Goal: Information Seeking & Learning: Learn about a topic

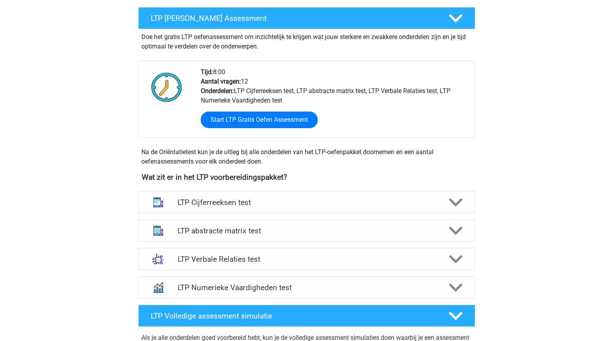
scroll to position [215, 0]
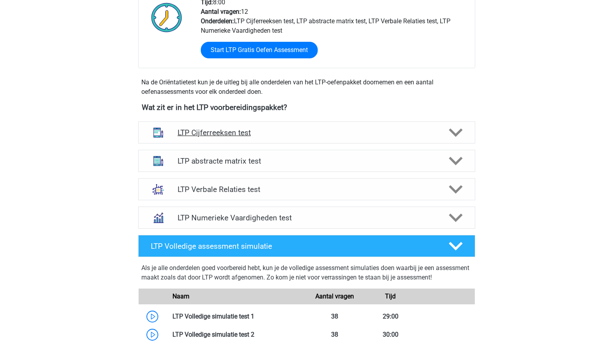
click at [328, 135] on h4 "LTP Cijferreeksen test" at bounding box center [307, 132] width 258 height 9
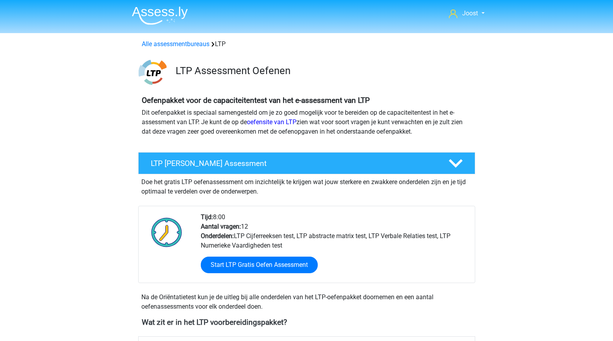
scroll to position [262, 0]
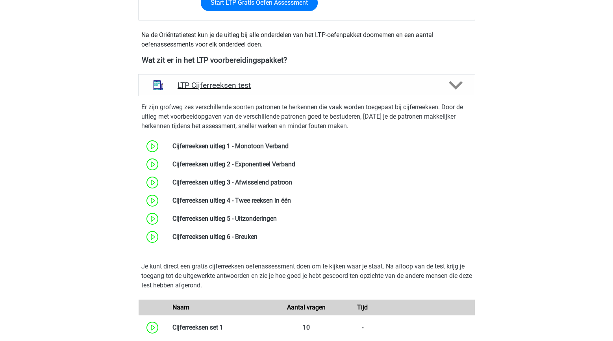
click at [340, 77] on div "LTP Cijferreeksen test" at bounding box center [306, 85] width 337 height 22
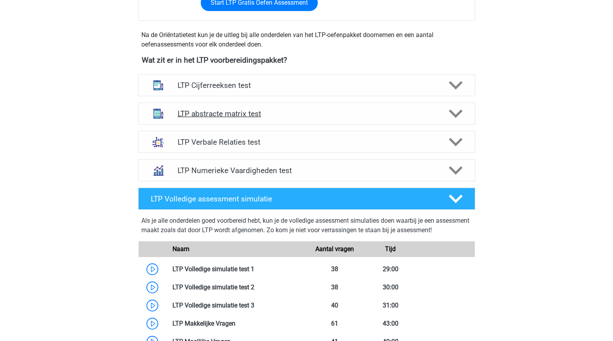
click at [305, 121] on div "LTP abstracte matrix test" at bounding box center [306, 113] width 337 height 22
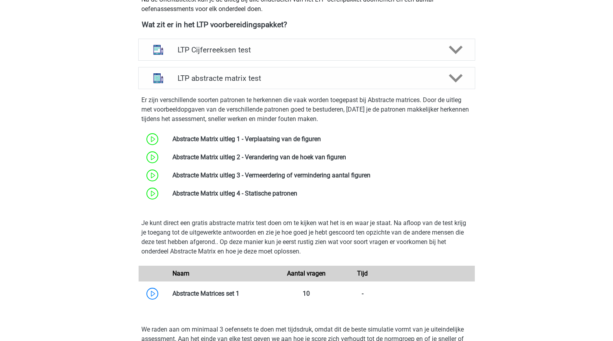
scroll to position [201, 0]
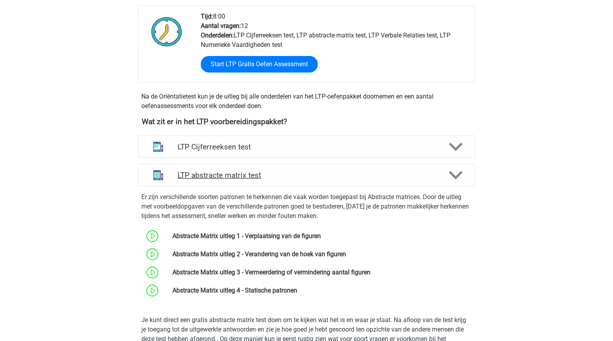
click at [344, 174] on h4 "LTP abstracte matrix test" at bounding box center [307, 175] width 258 height 9
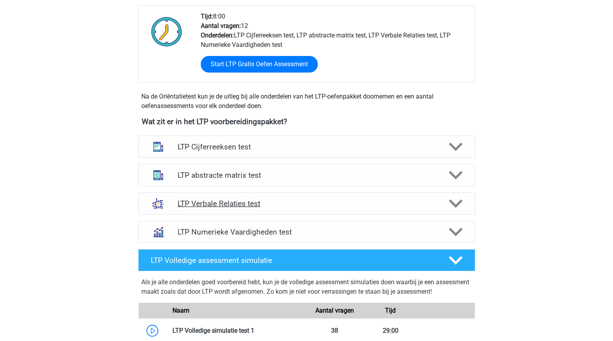
click at [324, 202] on h4 "LTP Verbale Relaties test" at bounding box center [307, 203] width 258 height 9
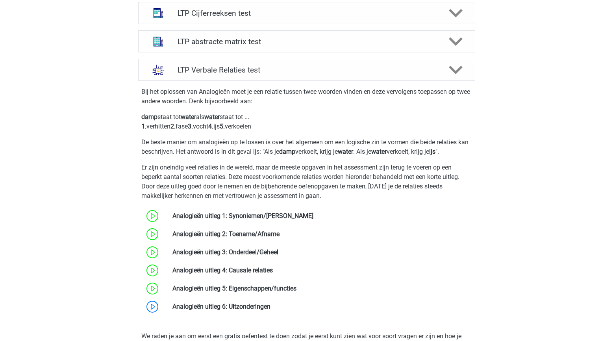
scroll to position [321, 0]
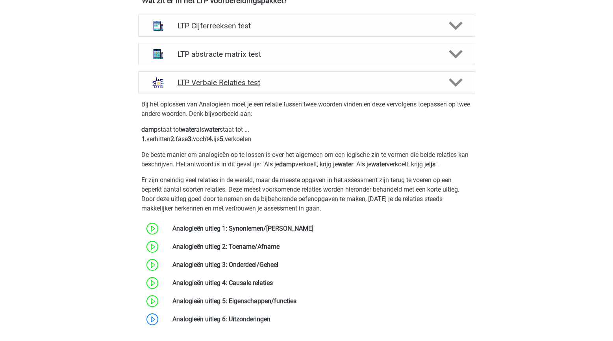
click at [310, 80] on h4 "LTP Verbale Relaties test" at bounding box center [307, 82] width 258 height 9
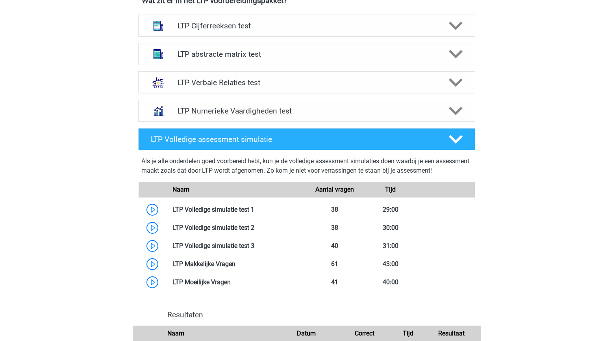
click at [339, 115] on h4 "LTP Numerieke Vaardigheden test" at bounding box center [307, 110] width 258 height 9
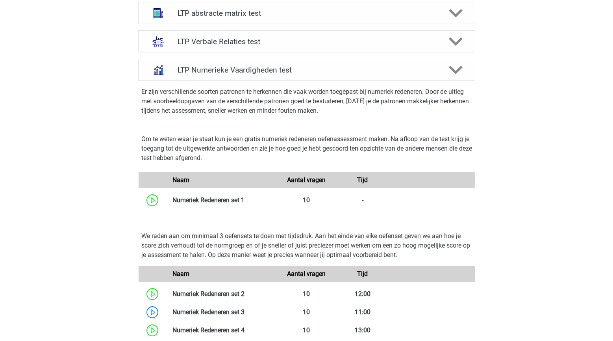
scroll to position [294, 0]
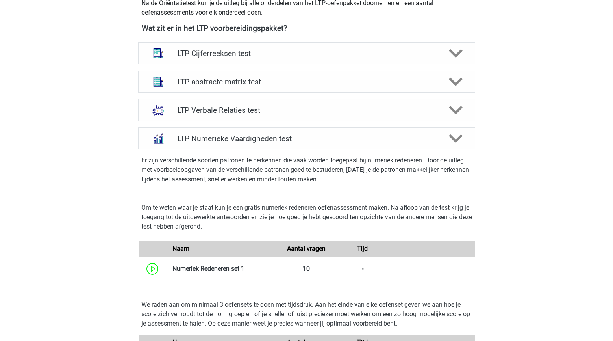
click at [322, 140] on h4 "LTP Numerieke Vaardigheden test" at bounding box center [307, 138] width 258 height 9
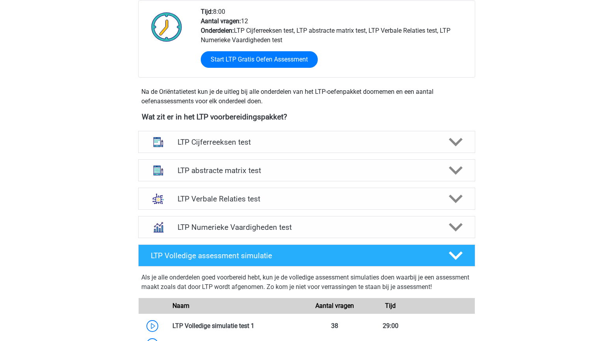
scroll to position [0, 0]
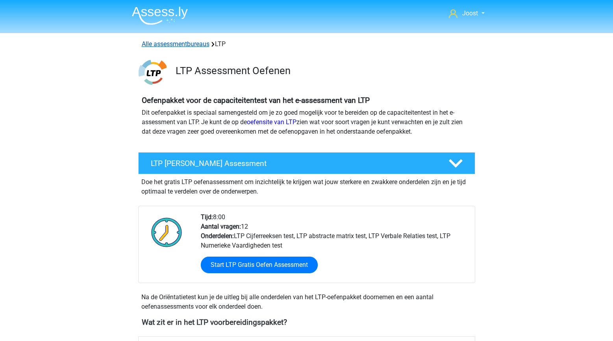
click at [158, 44] on link "Alle assessmentbureaus" at bounding box center [176, 43] width 68 height 7
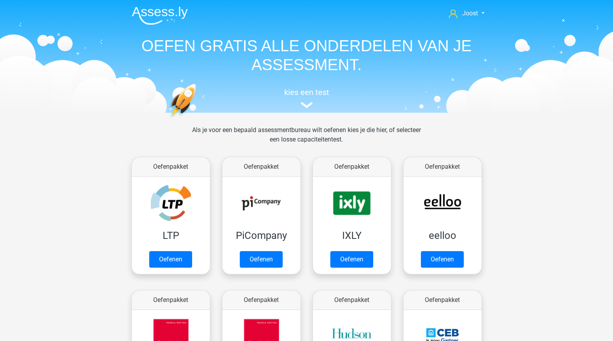
click at [168, 125] on div "Als je voor een bepaald assessmentbureau wilt oefenen kies je die hier, of sele…" at bounding box center [307, 139] width 362 height 28
click at [179, 13] on img at bounding box center [160, 15] width 56 height 19
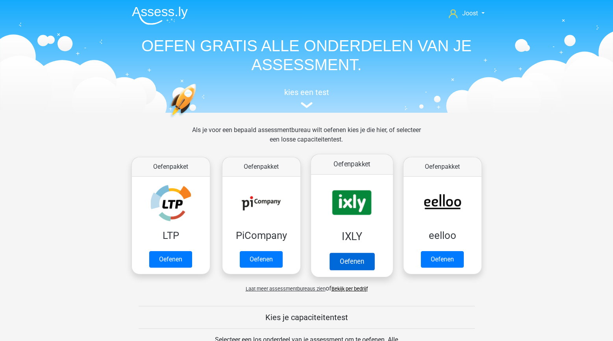
scroll to position [253, 0]
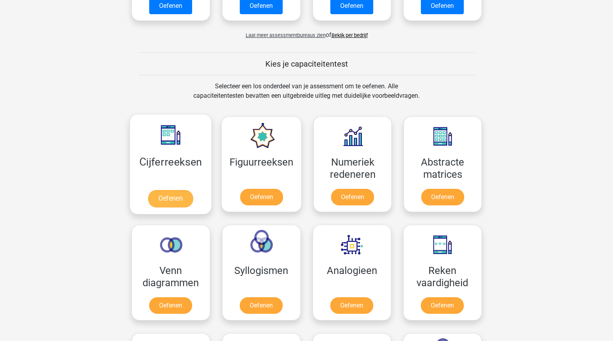
click at [162, 190] on link "Oefenen" at bounding box center [170, 198] width 45 height 17
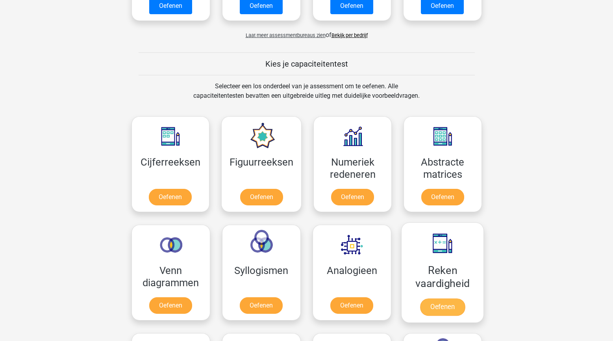
click at [425, 298] on link "Oefenen" at bounding box center [442, 306] width 45 height 17
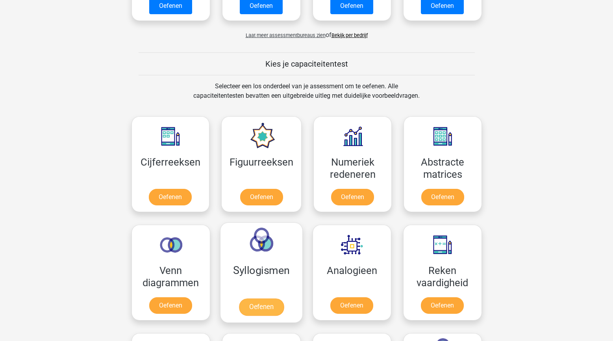
click at [254, 298] on link "Oefenen" at bounding box center [261, 306] width 45 height 17
click at [249, 190] on link "Oefenen" at bounding box center [261, 198] width 45 height 17
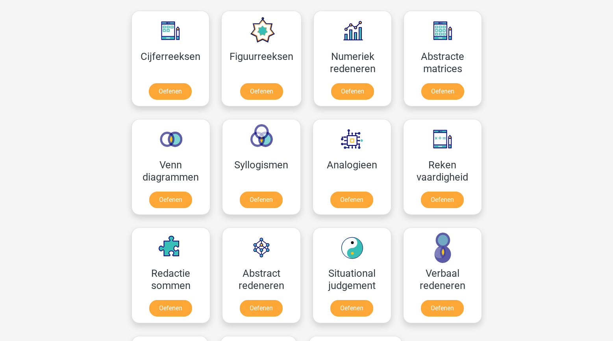
scroll to position [0, 0]
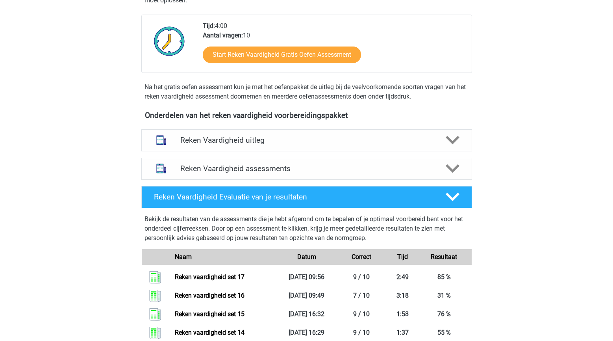
scroll to position [219, 0]
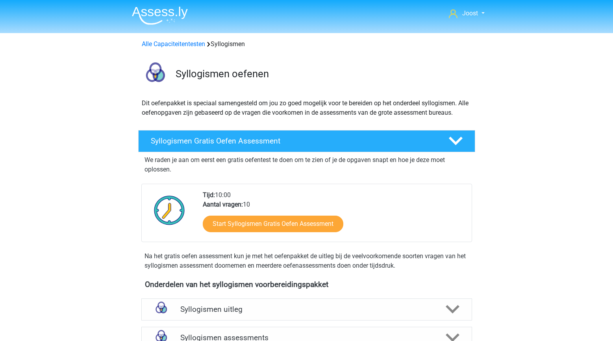
scroll to position [260, 0]
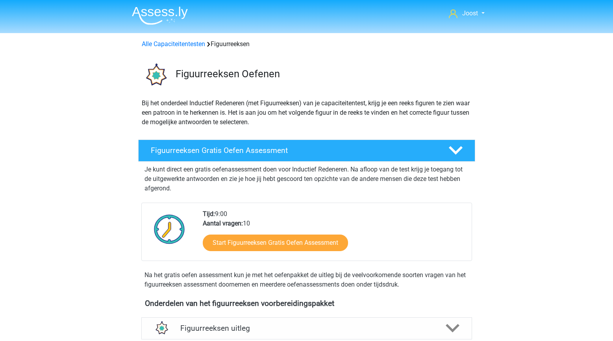
scroll to position [274, 0]
